Goal: Information Seeking & Learning: Check status

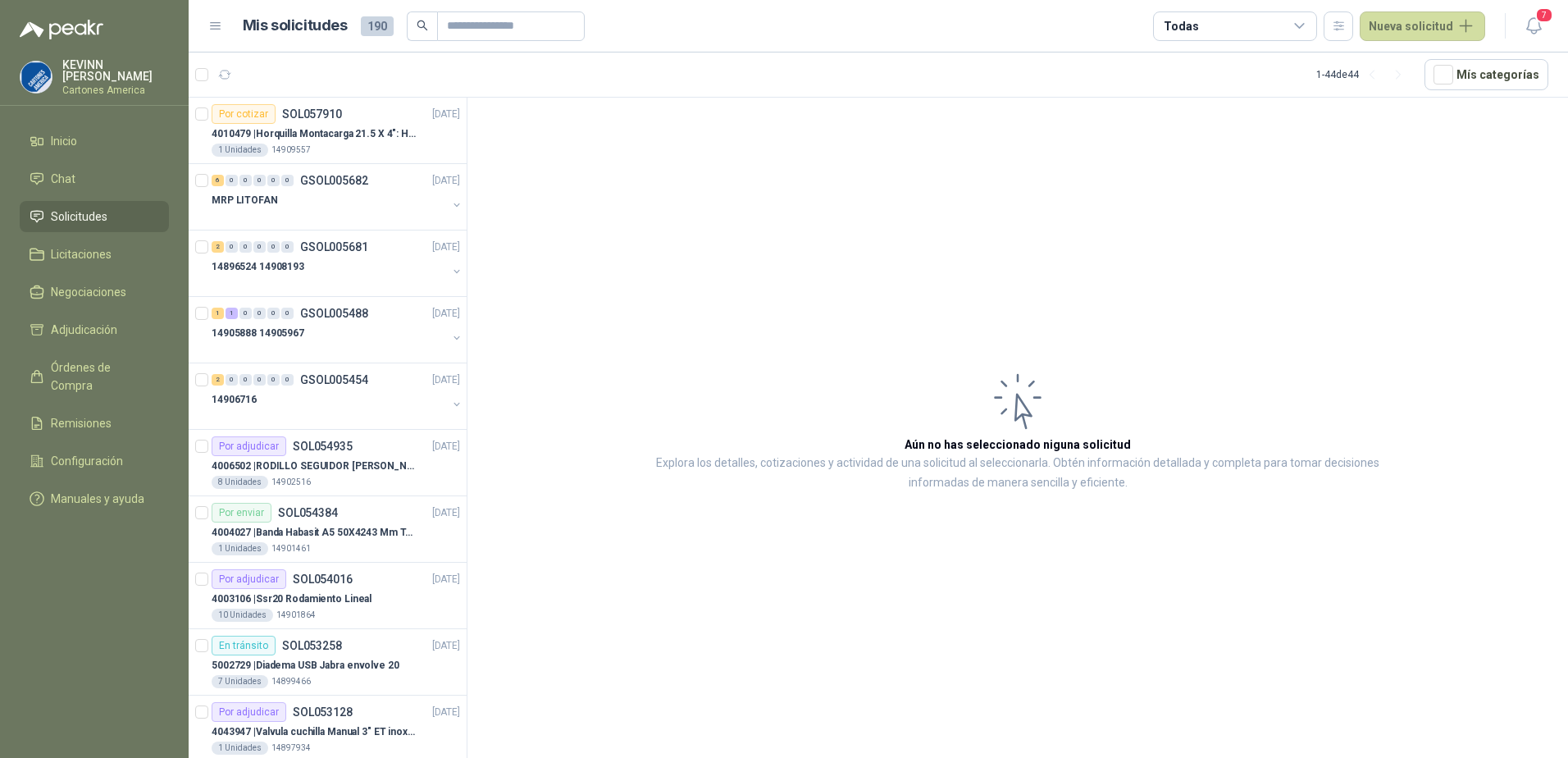
click at [112, 214] on li "Solicitudes" at bounding box center [94, 217] width 129 height 18
click at [363, 156] on div "1 Unidades 14909557" at bounding box center [335, 150] width 249 height 13
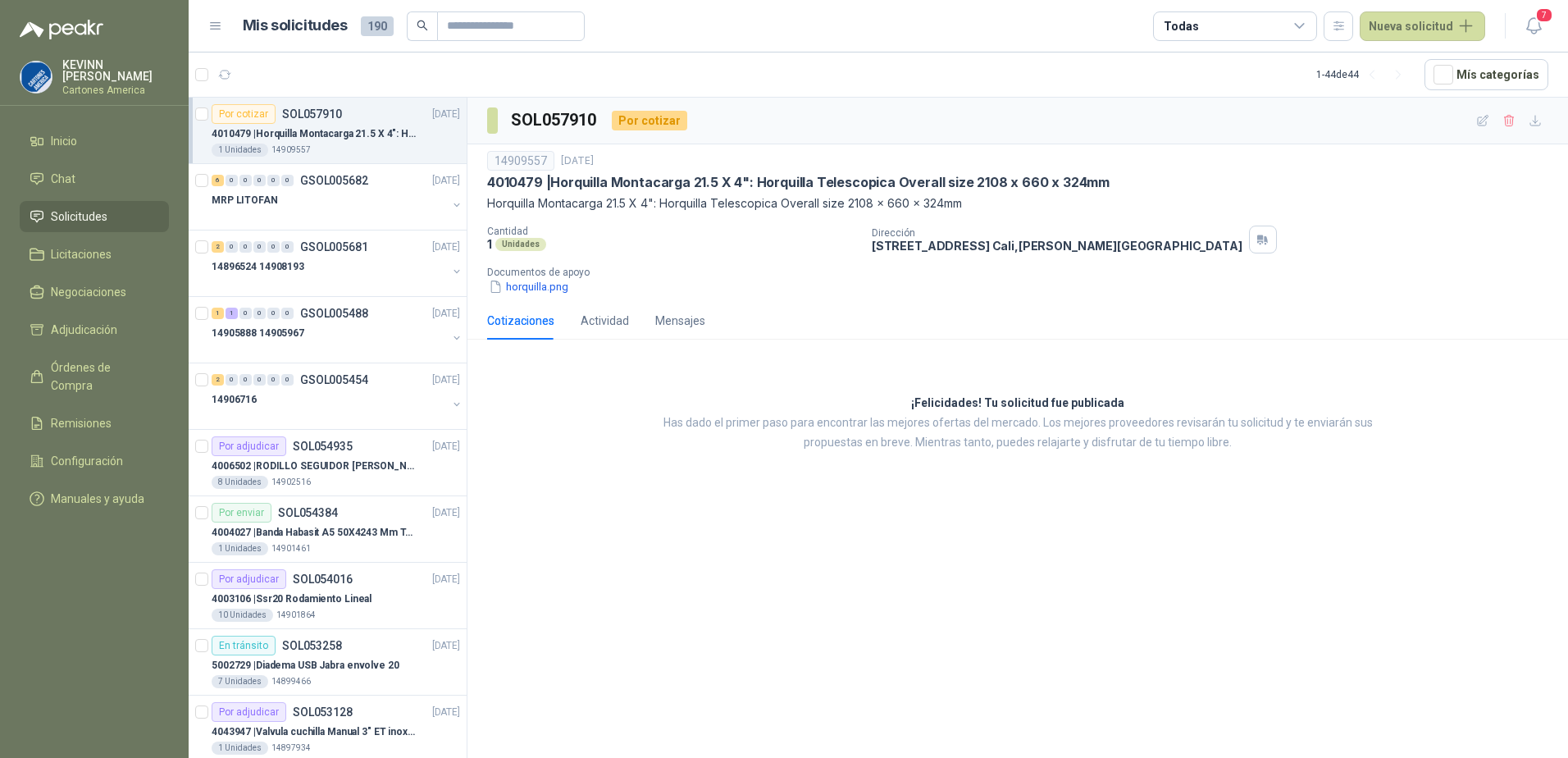
click at [275, 123] on div "Por cotizar SOL057910" at bounding box center [276, 114] width 130 height 20
click at [366, 210] on div "MRP LITOFAN" at bounding box center [329, 200] width 235 height 20
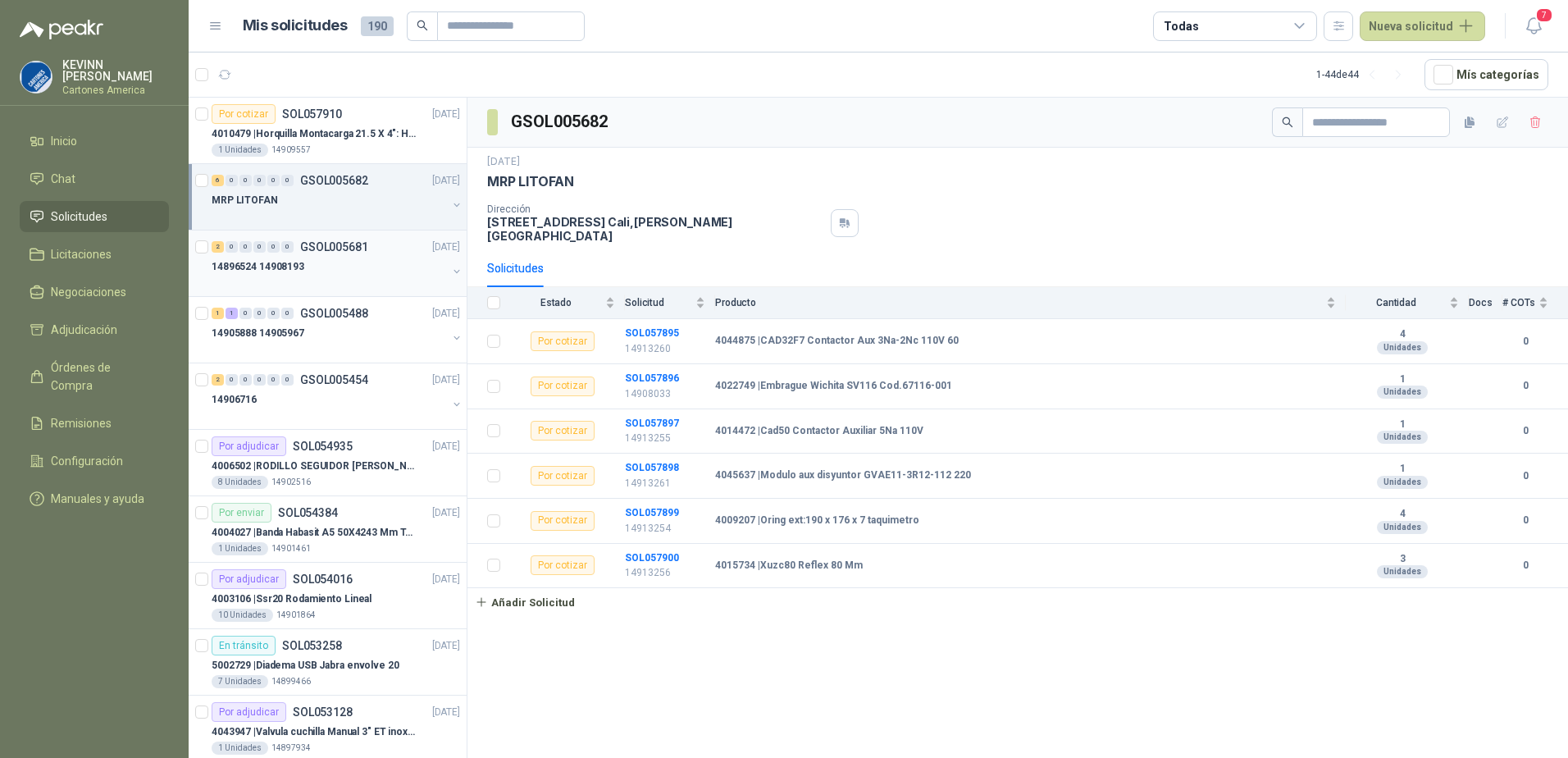
click at [338, 270] on div "14896524 14908193" at bounding box center [329, 267] width 235 height 20
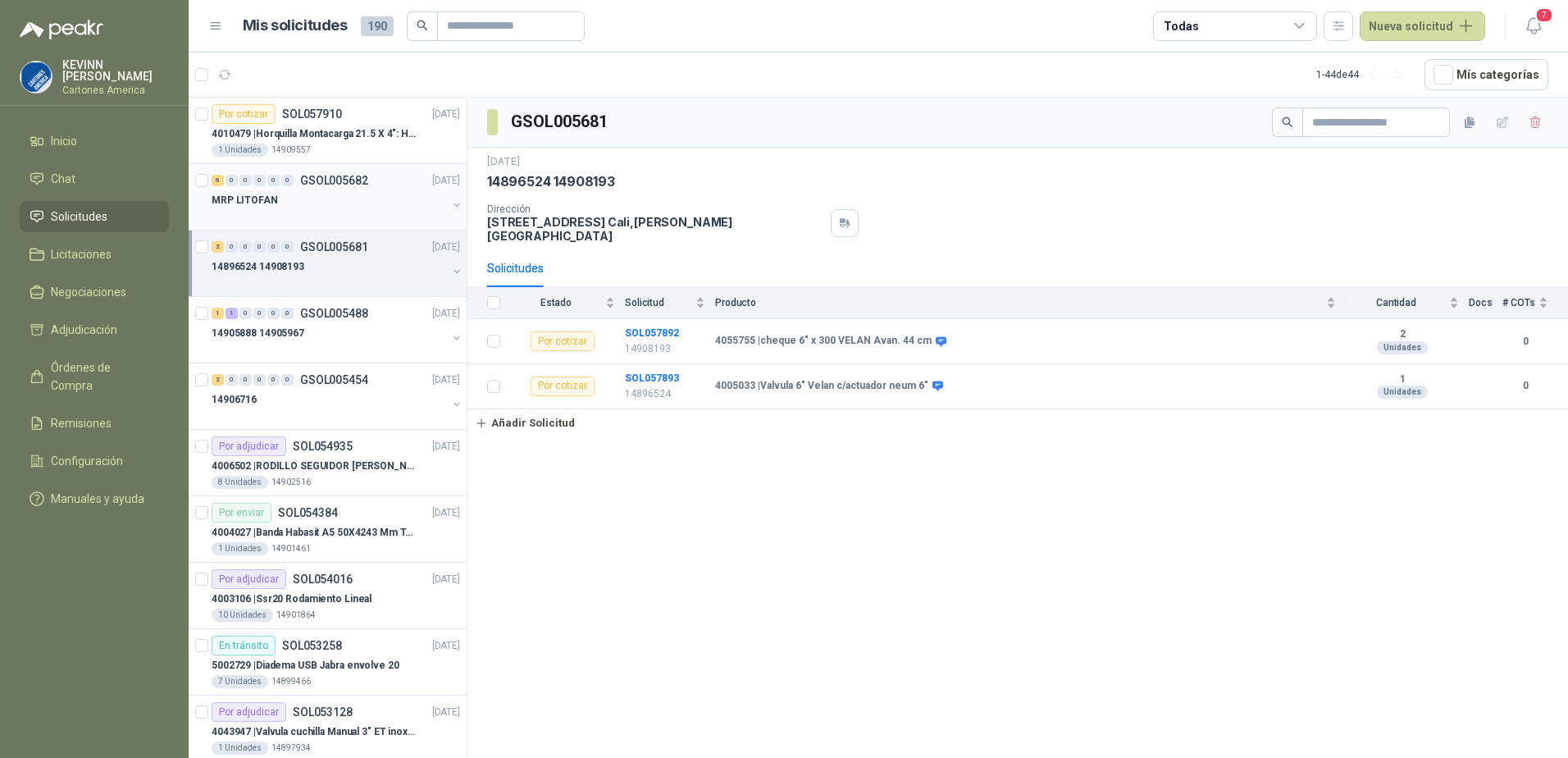
click at [350, 175] on p "GSOL005682" at bounding box center [334, 180] width 68 height 12
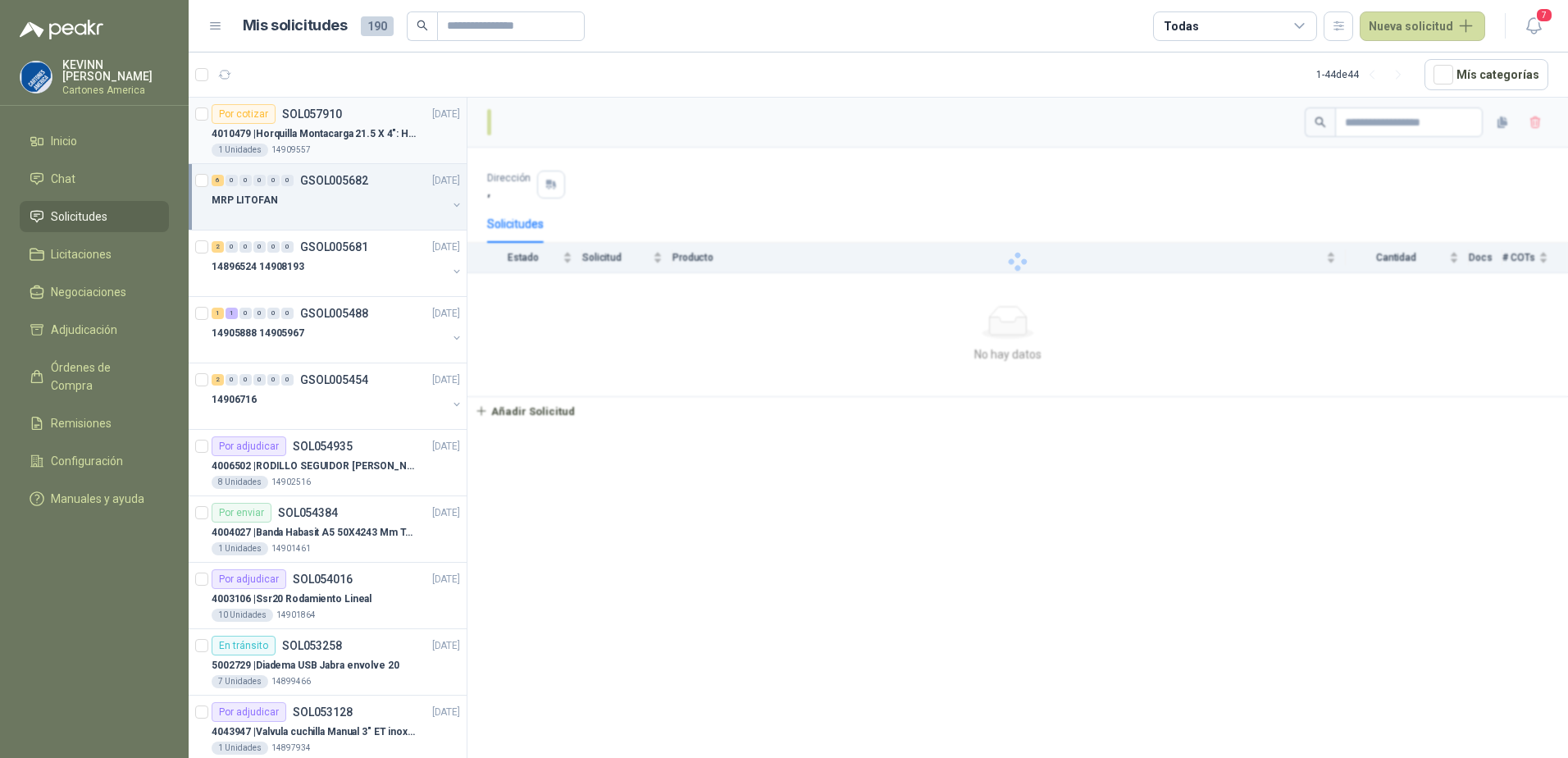
click at [355, 136] on p "4010479 | Horquilla Montacarga 21.5 X 4": Horquilla Telescopica Overall size 21…" at bounding box center [313, 134] width 204 height 15
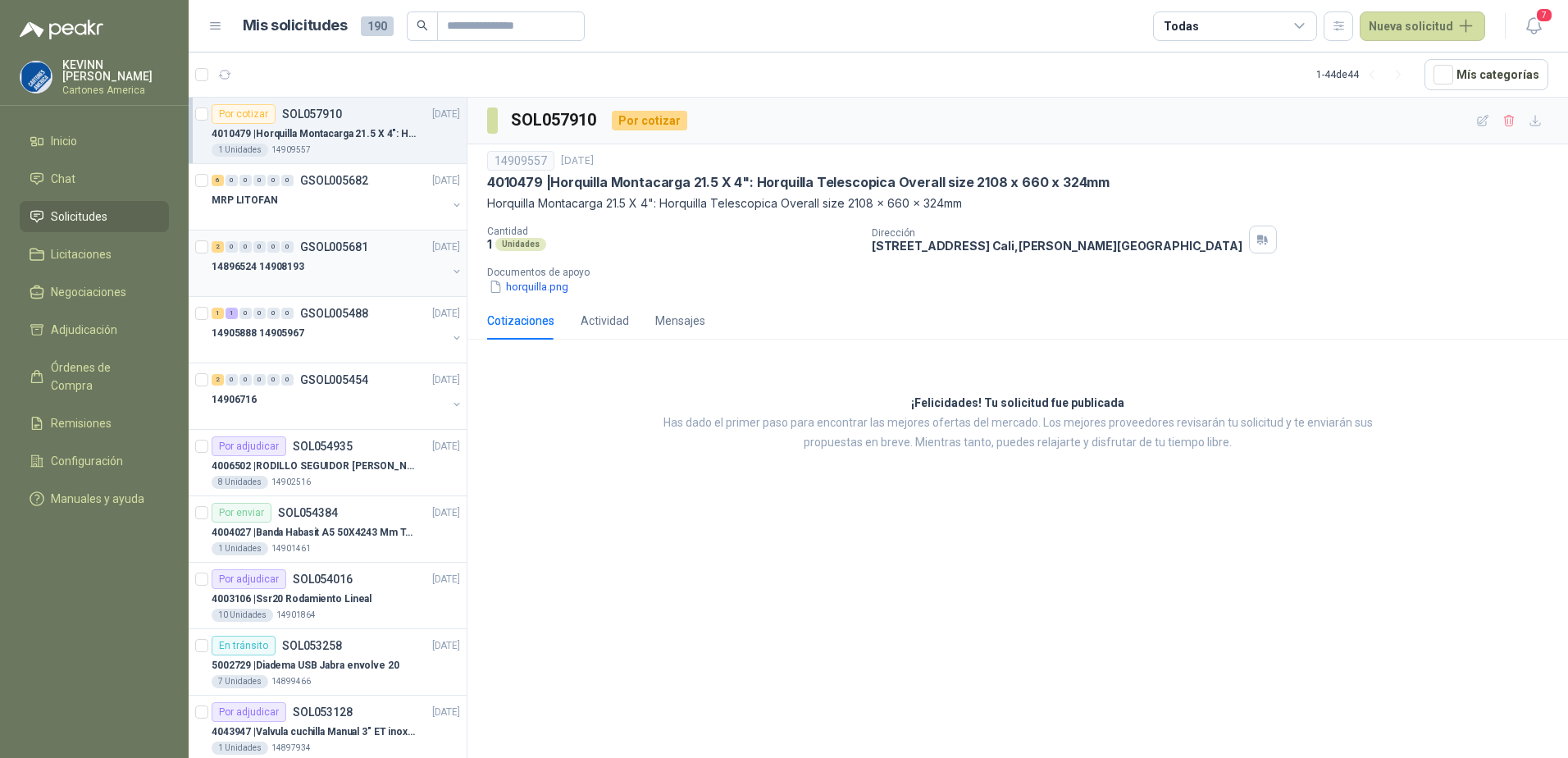
click at [364, 288] on div at bounding box center [329, 282] width 235 height 13
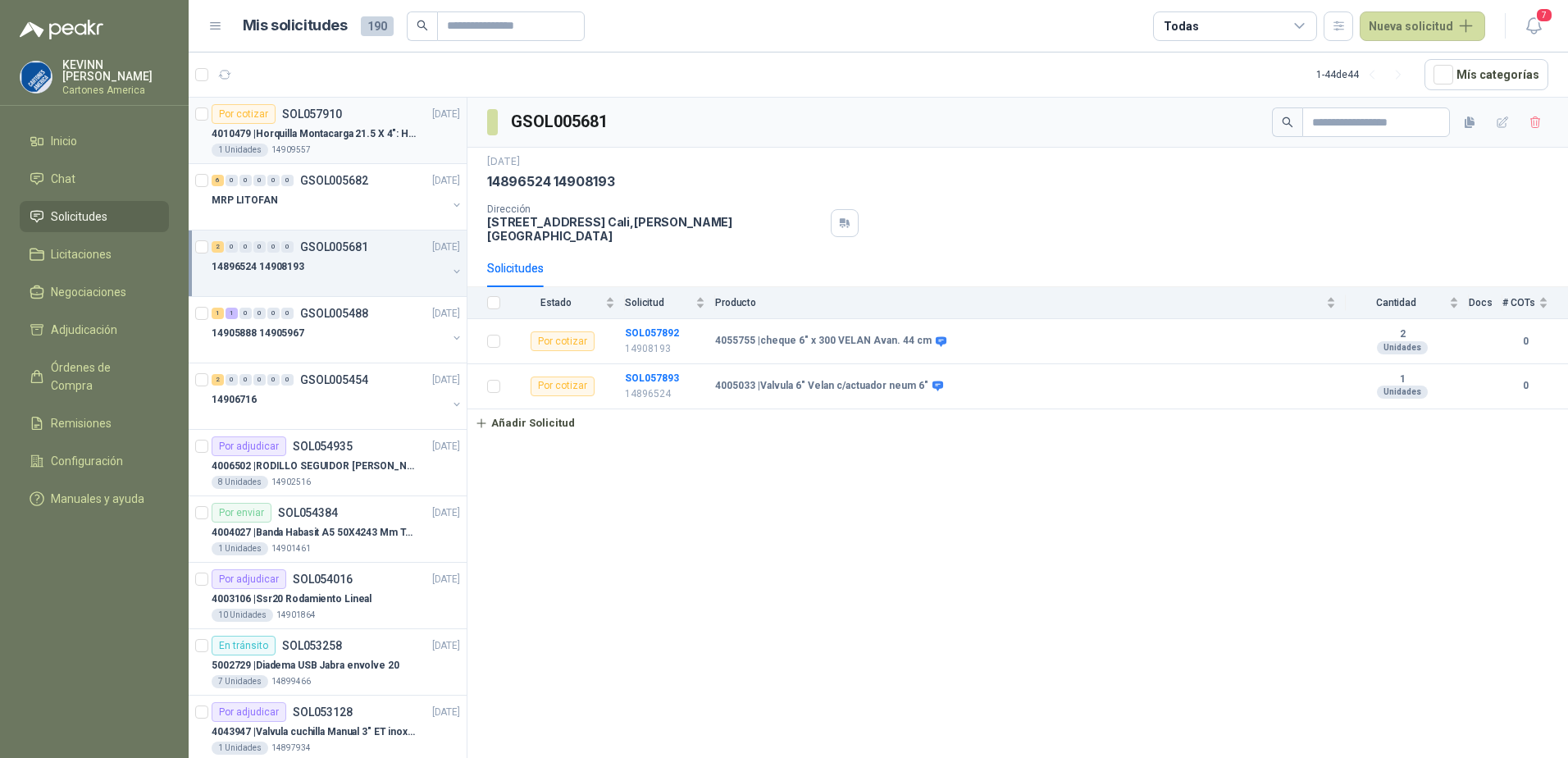
click at [355, 140] on p "4010479 | Horquilla Montacarga 21.5 X 4": Horquilla Telescopica Overall size 21…" at bounding box center [313, 134] width 204 height 15
